Goal: Check status: Check status

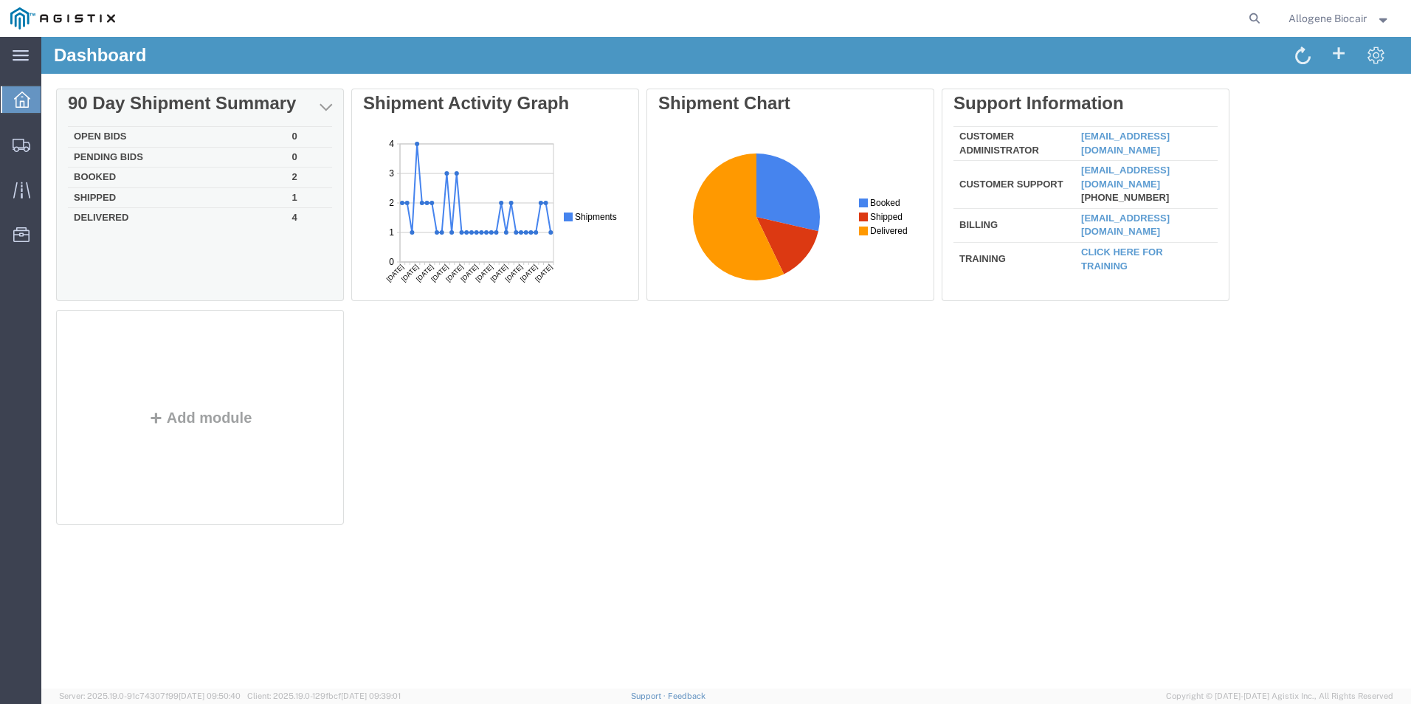
click at [96, 176] on td "Booked" at bounding box center [177, 178] width 218 height 21
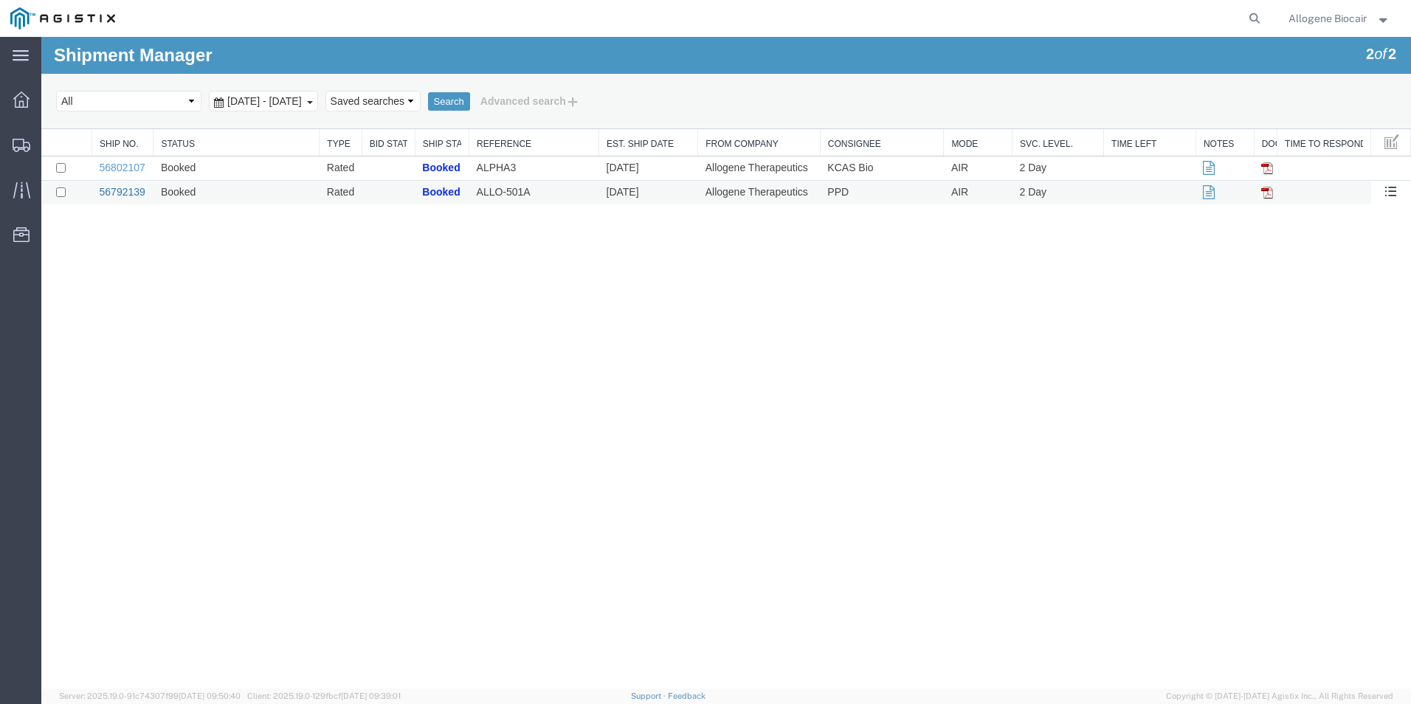
click at [124, 191] on link "56792139" at bounding box center [123, 192] width 46 height 12
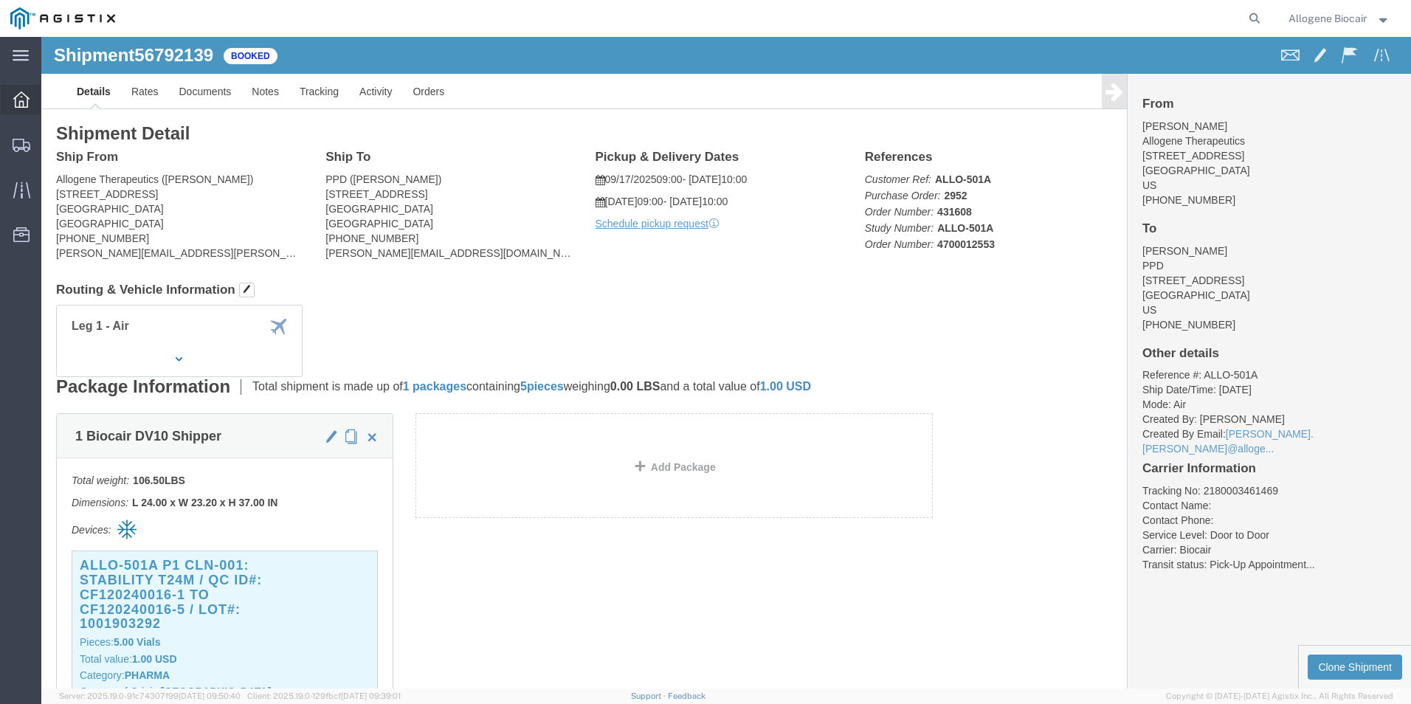
click at [27, 105] on icon at bounding box center [21, 100] width 16 height 16
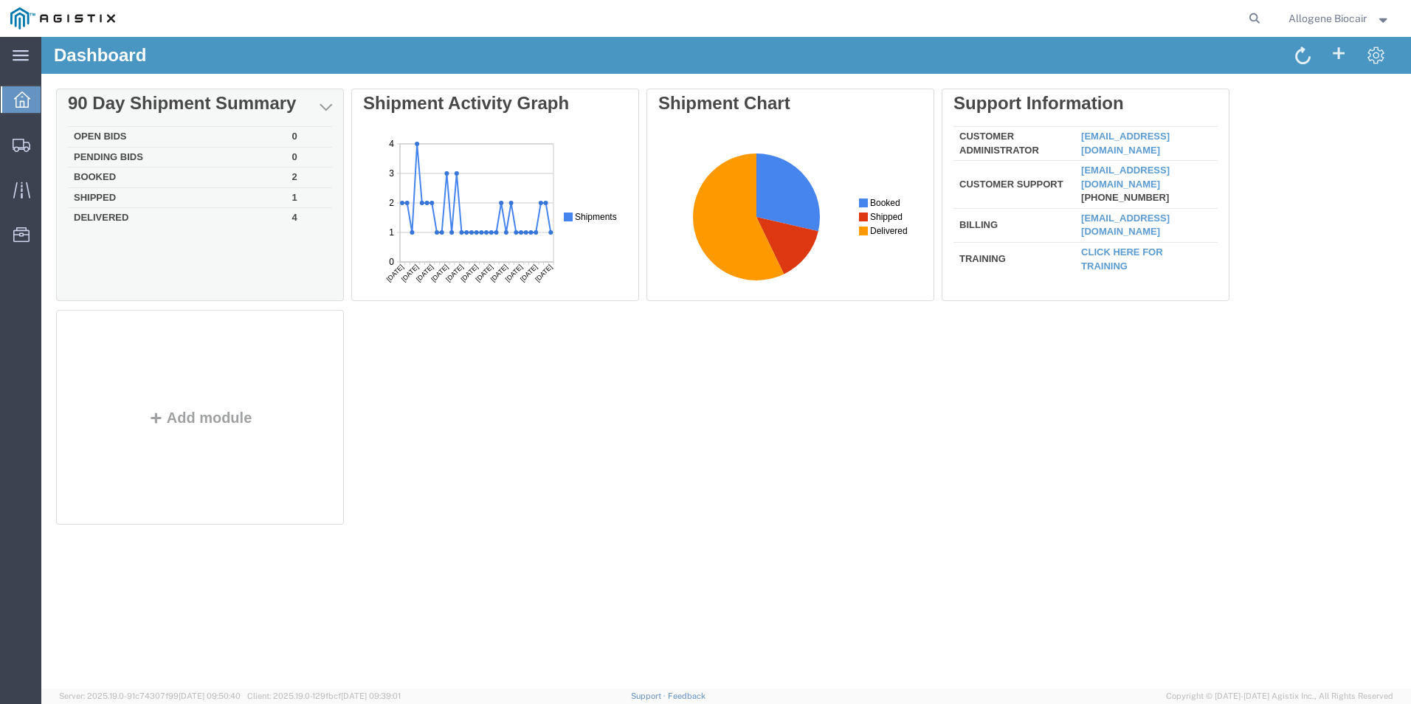
click at [101, 173] on div "Delete 90 Day Shipment Summary Open Bids 0 Pending Bids 0 Booked 2 Shipped 1 De…" at bounding box center [726, 310] width 1340 height 443
click at [101, 180] on td "Booked" at bounding box center [177, 178] width 218 height 21
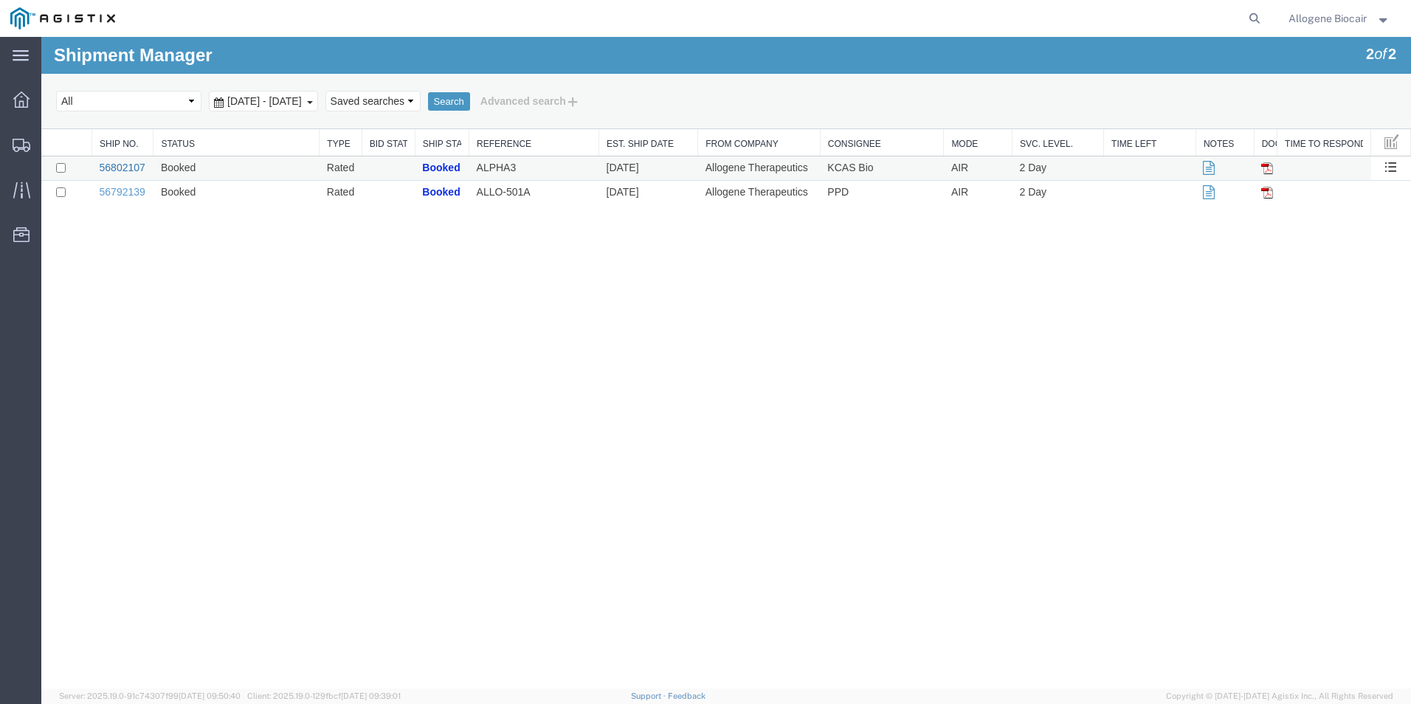
click at [121, 170] on link "56802107" at bounding box center [123, 168] width 46 height 12
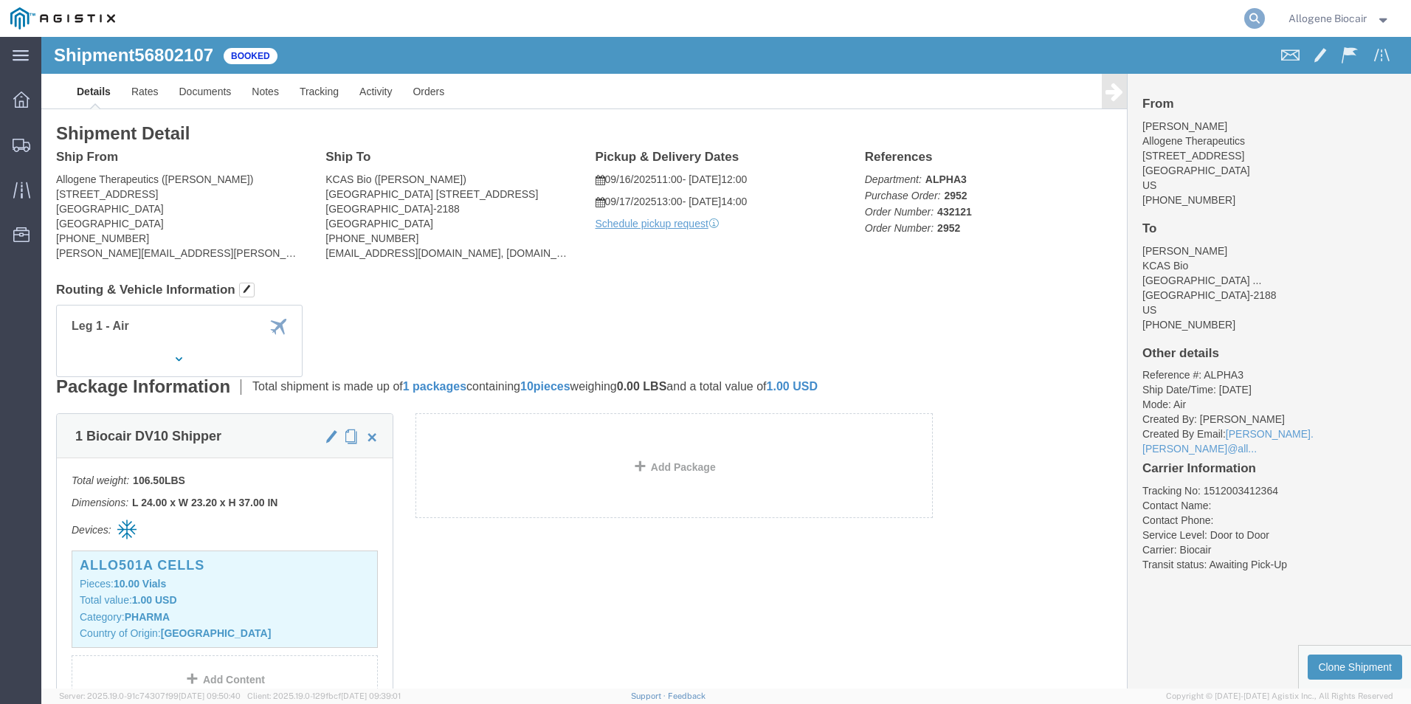
click at [1245, 22] on icon at bounding box center [1254, 18] width 21 height 21
click div "Ship From Allogene Therapeutics ([PERSON_NAME]) [STREET_ADDRESS] [PHONE_NUMBER]…"
click div "Leg 1 - Air"
click div "Shipment Detail Ship From Allogene Therapeutics ([PERSON_NAME]) [STREET_ADDRESS…"
click div "1 Biocair DV10 Shipper Total weight: 106.50 LBS Dimensions: L 24.00 x W 23.20 x…"
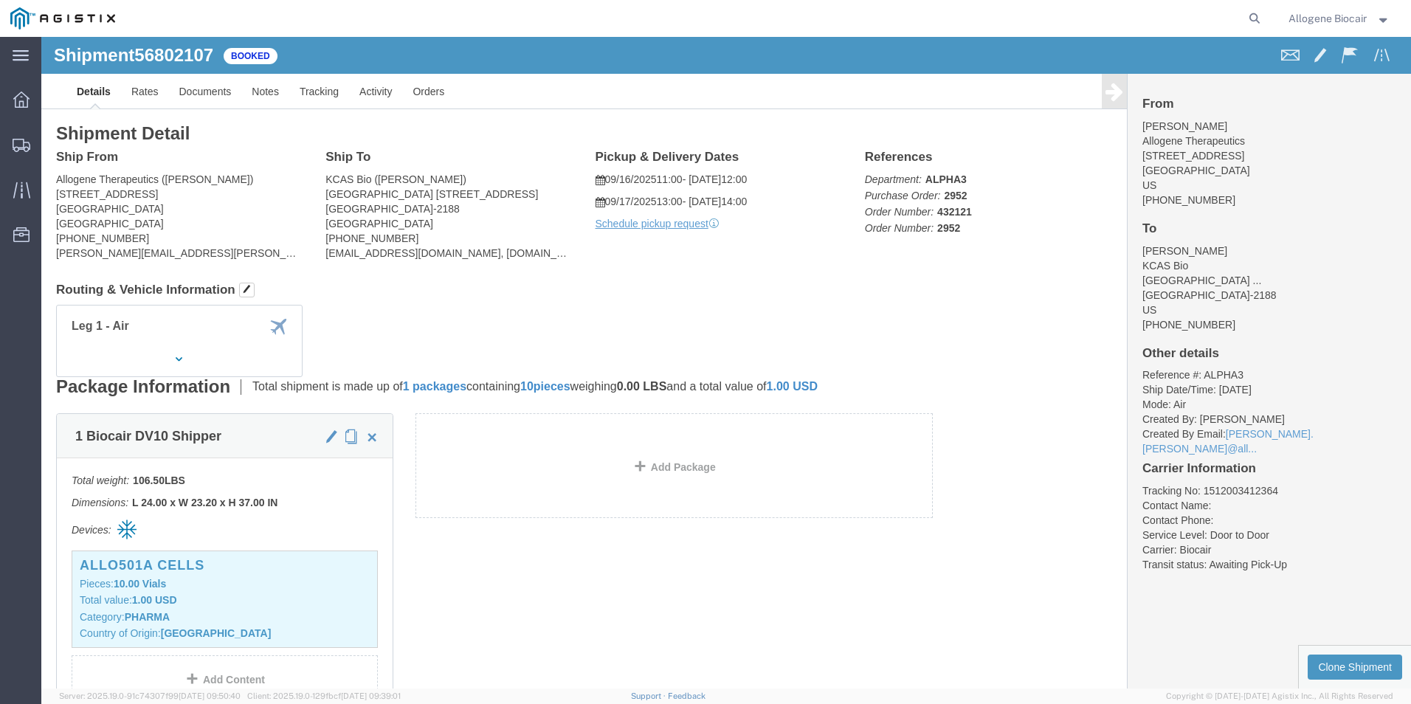
drag, startPoint x: 932, startPoint y: 494, endPoint x: 923, endPoint y: 510, distance: 18.5
click div "1 Biocair DV10 Shipper Total weight: 106.50 LBS Dimensions: L 24.00 x W 23.20 x…"
click at [20, 102] on icon at bounding box center [21, 100] width 16 height 16
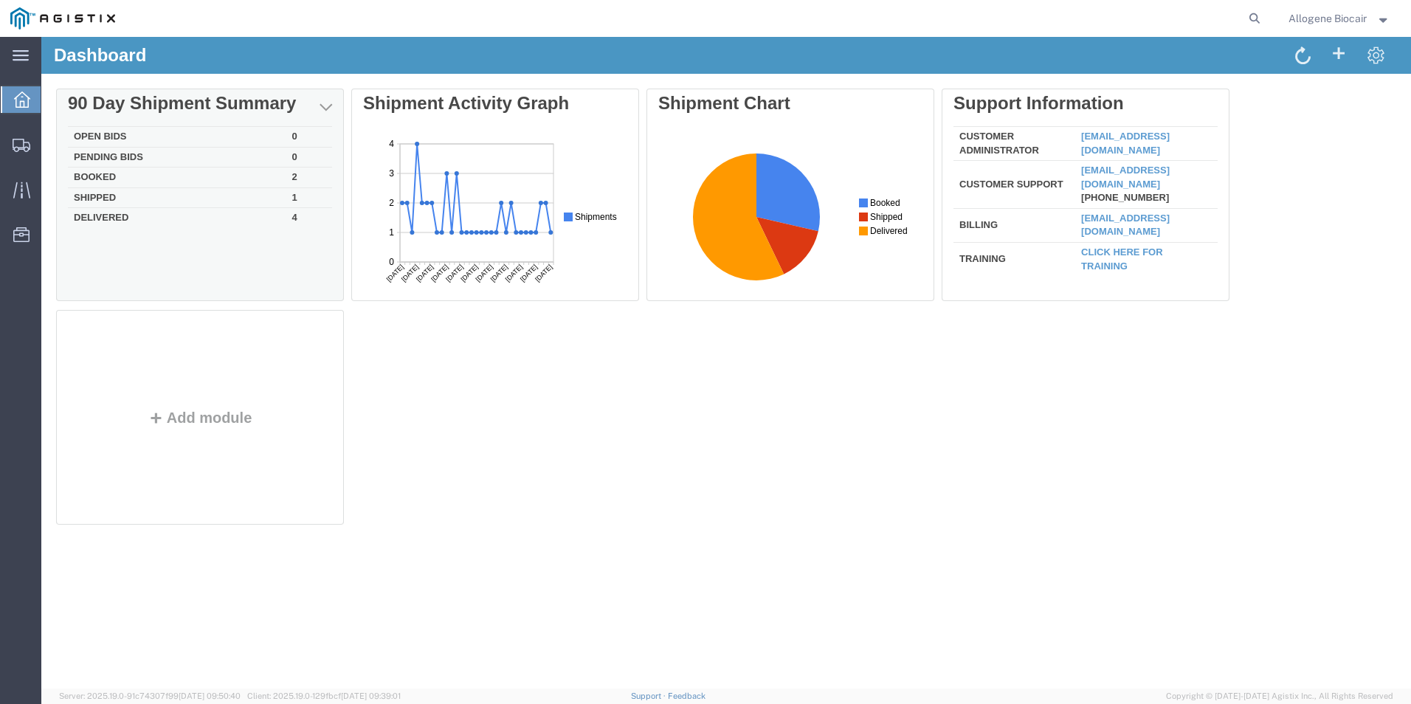
click at [103, 196] on td "Shipped" at bounding box center [177, 197] width 218 height 21
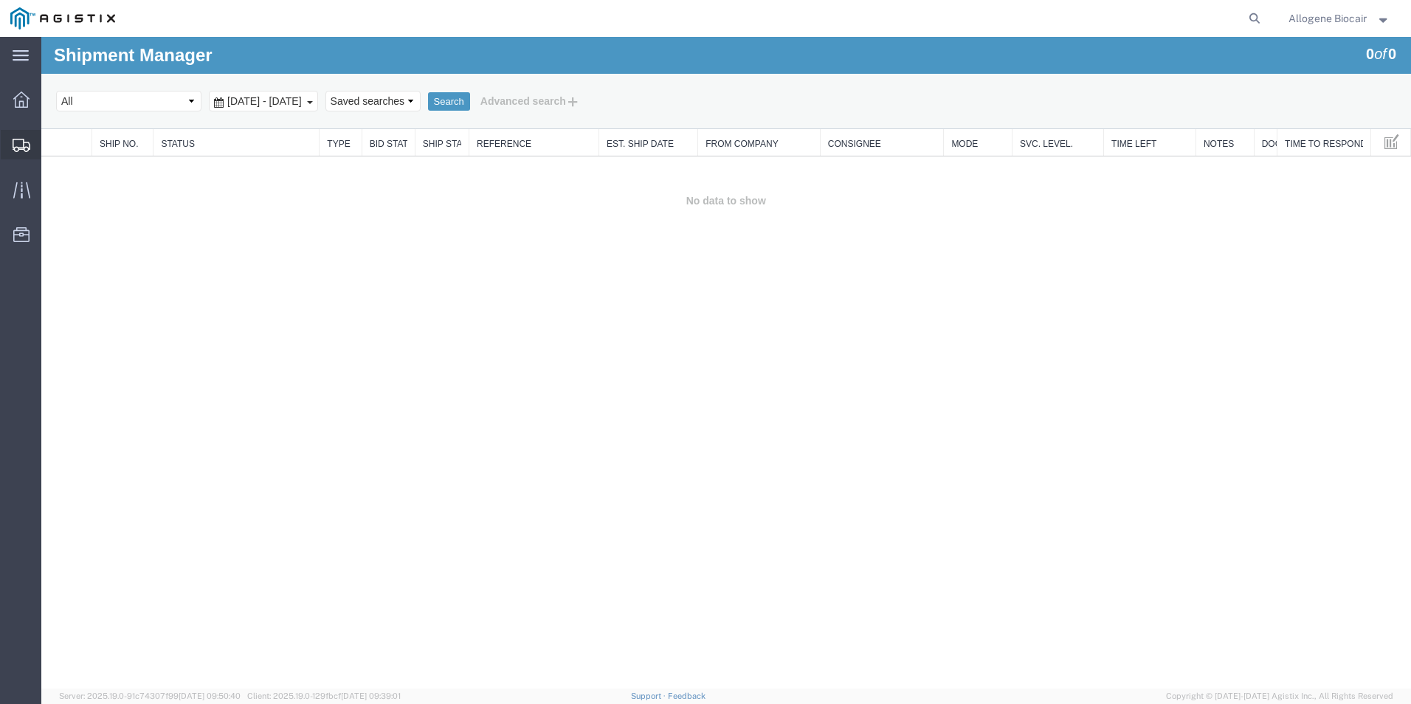
click at [19, 142] on icon at bounding box center [22, 145] width 18 height 13
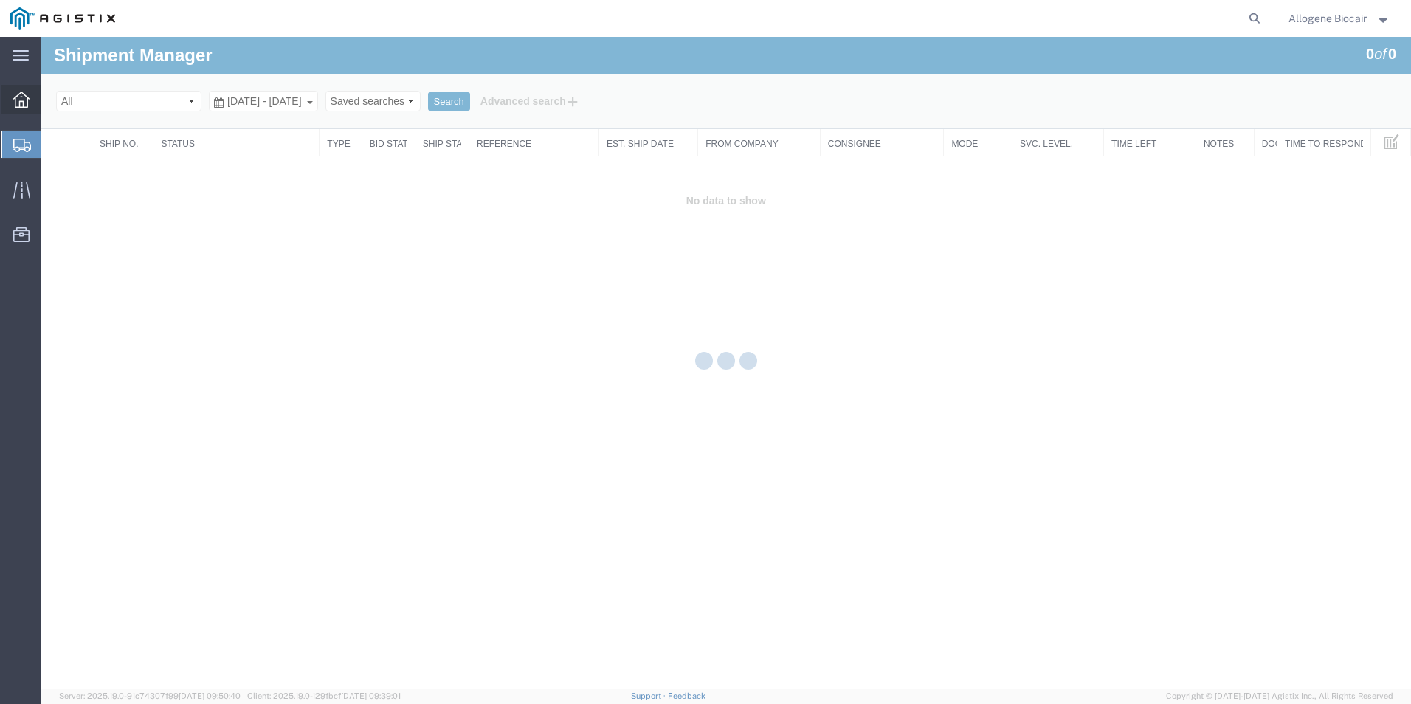
click at [18, 101] on icon at bounding box center [21, 100] width 16 height 16
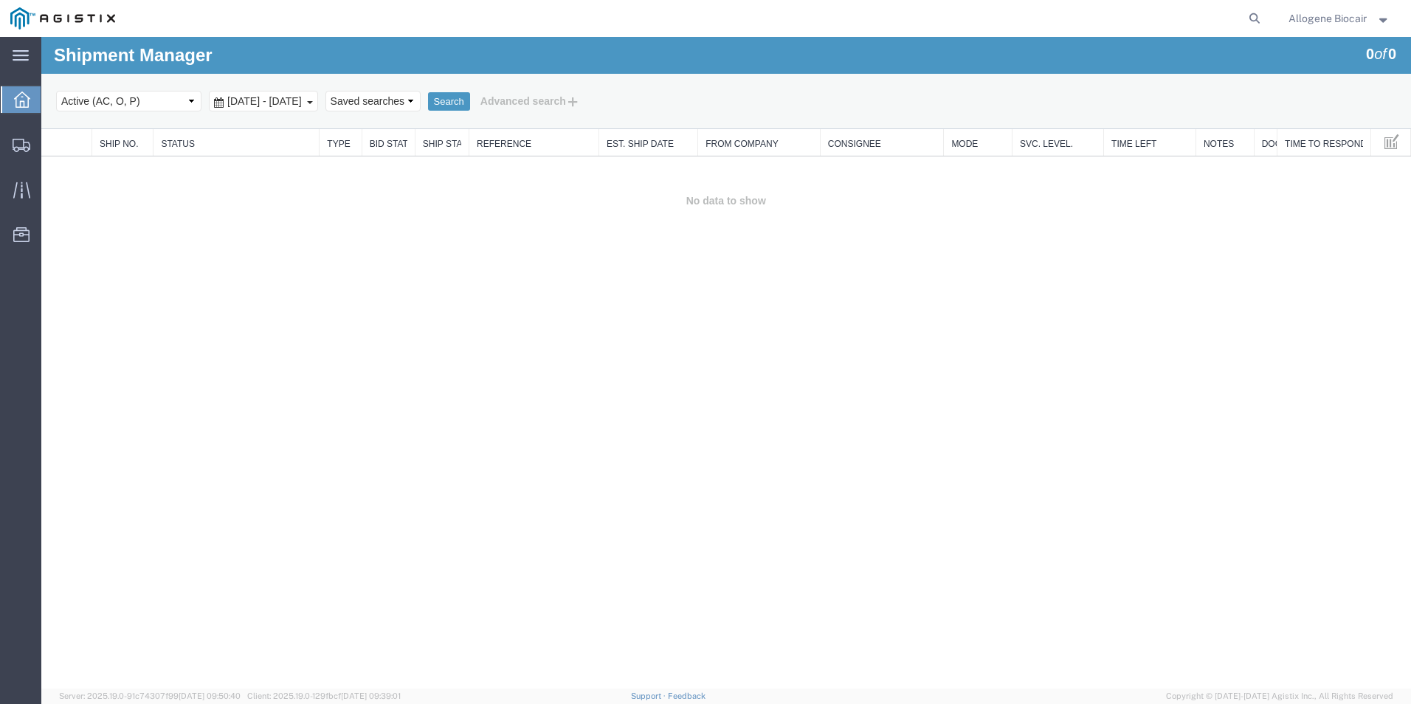
click at [27, 98] on icon at bounding box center [22, 100] width 16 height 16
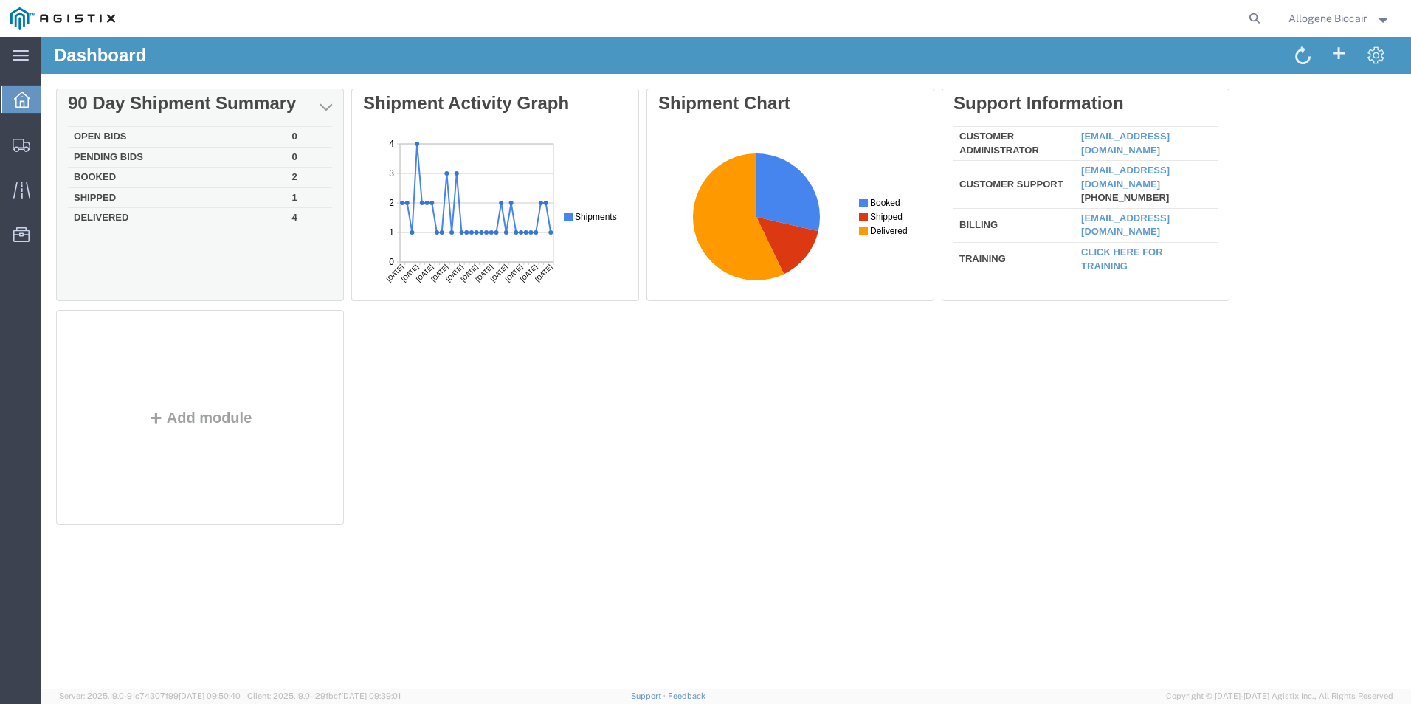
click at [102, 178] on td "Booked" at bounding box center [177, 178] width 218 height 21
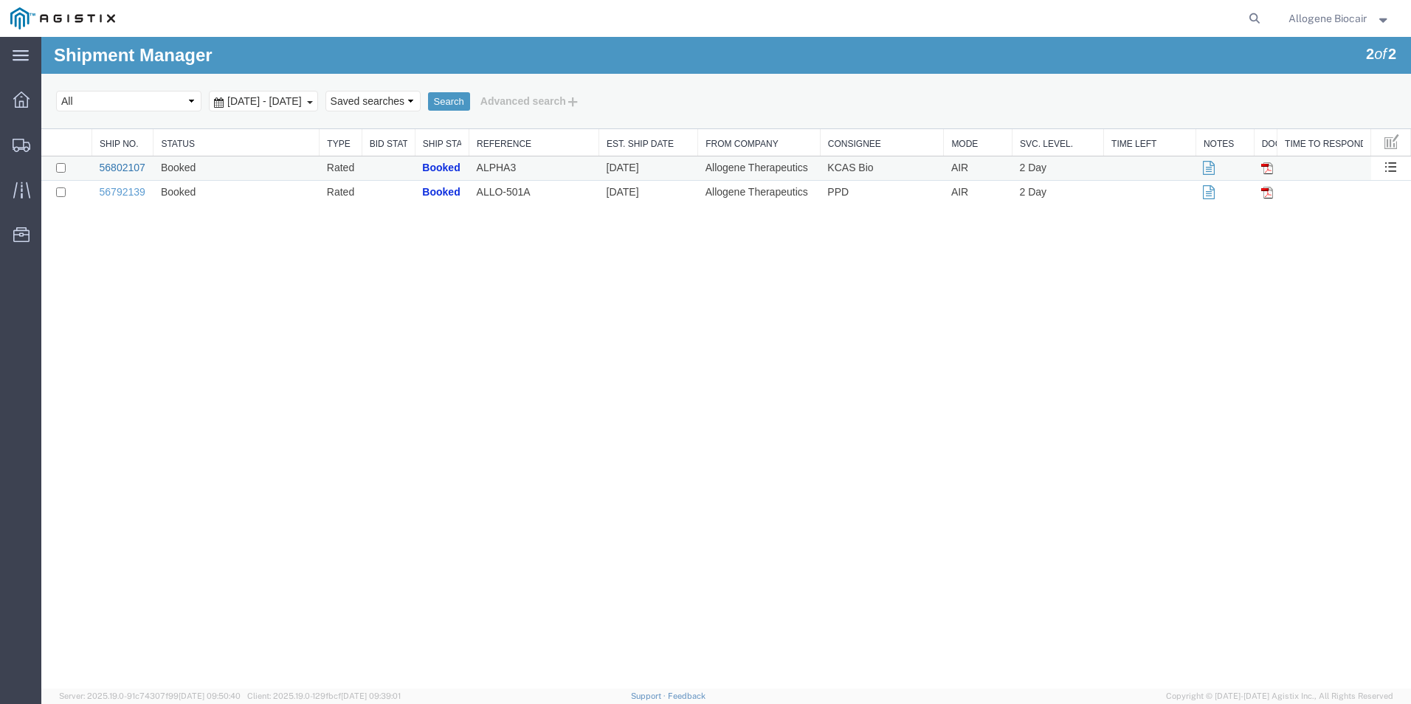
click at [125, 168] on link "56802107" at bounding box center [123, 168] width 46 height 12
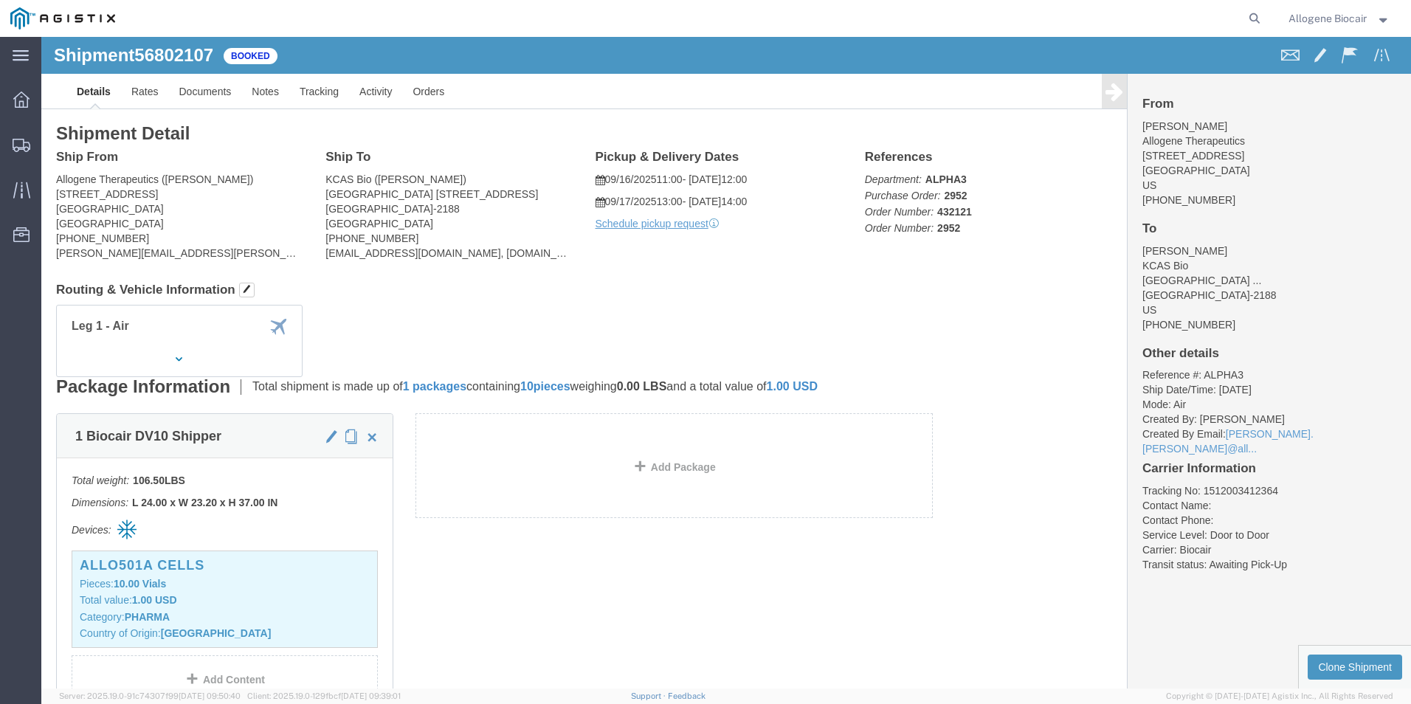
click div "Shipment Detail Ship From Allogene Therapeutics ([PERSON_NAME]) [STREET_ADDRESS…"
click b "1.00 USD"
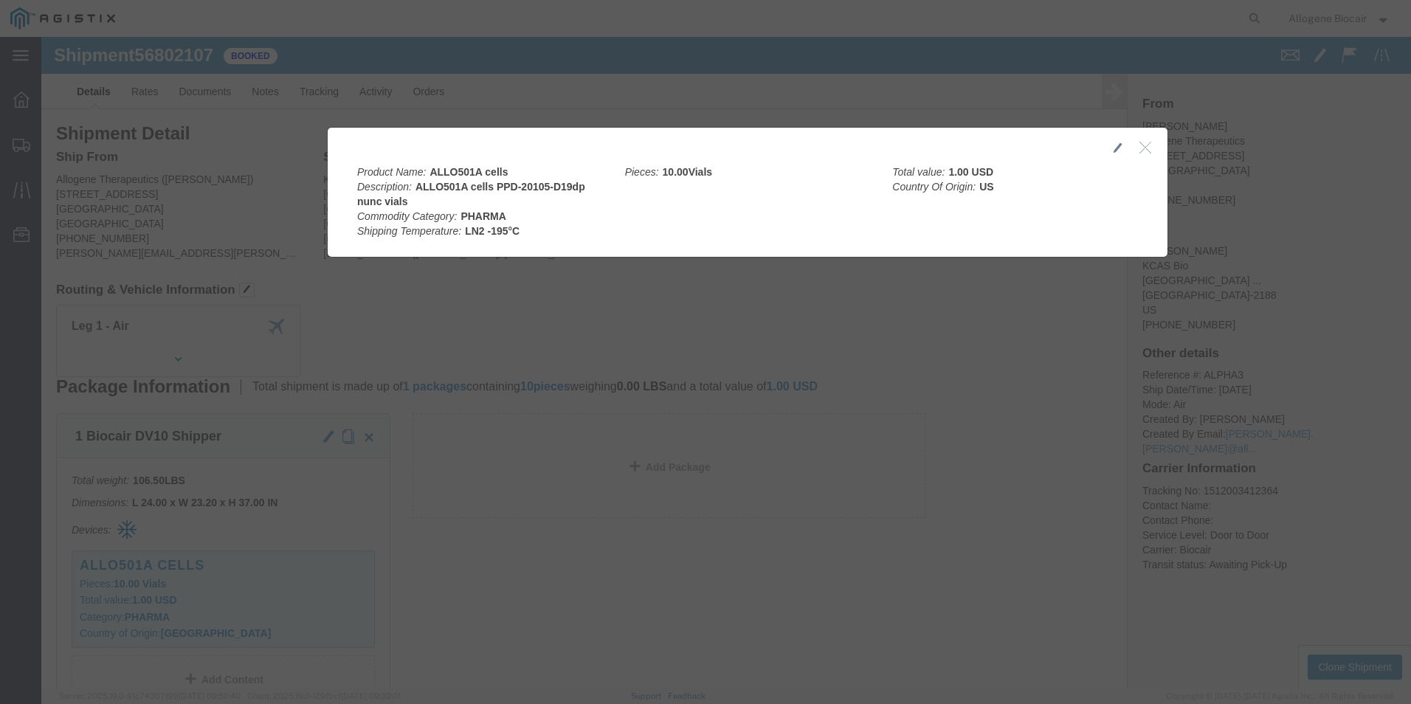
drag, startPoint x: 963, startPoint y: 40, endPoint x: 986, endPoint y: 80, distance: 46.6
click div
